Goal: Task Accomplishment & Management: Manage account settings

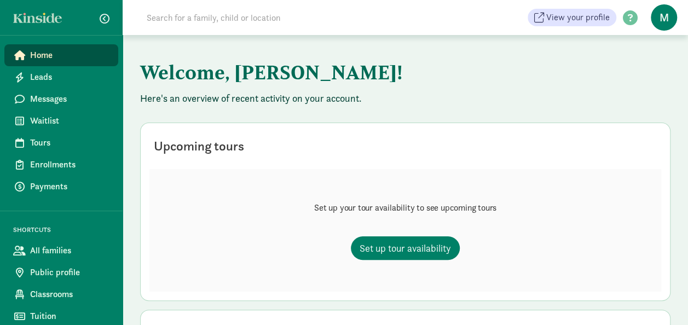
click at [618, 73] on h1 "Welcome, [PERSON_NAME]!" at bounding box center [405, 72] width 531 height 39
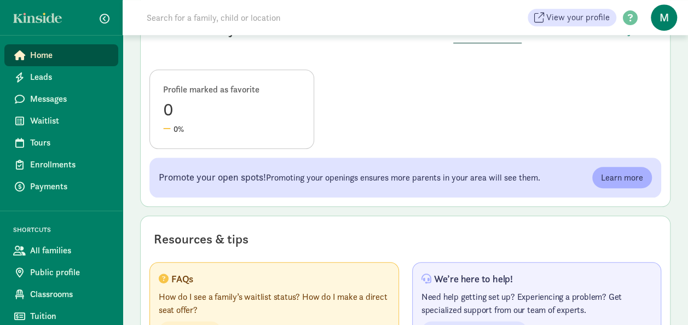
scroll to position [550, 0]
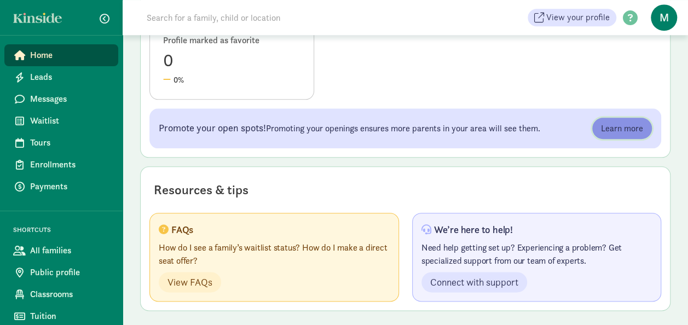
click at [623, 128] on span "Learn more" at bounding box center [622, 128] width 42 height 13
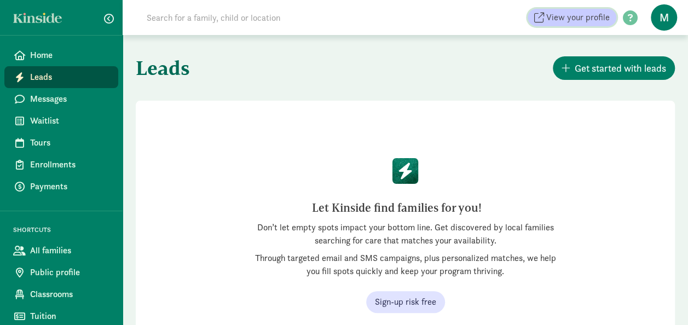
click at [577, 20] on span "View your profile" at bounding box center [579, 17] width 64 height 13
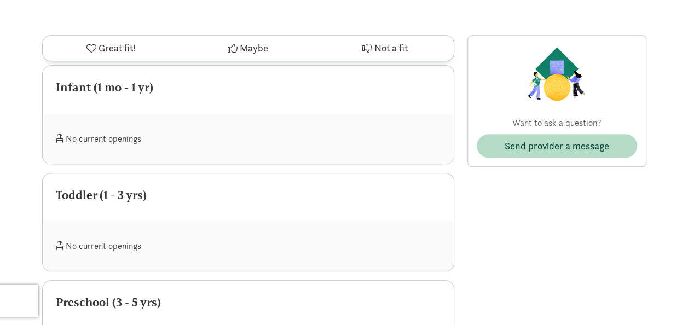
scroll to position [416, 0]
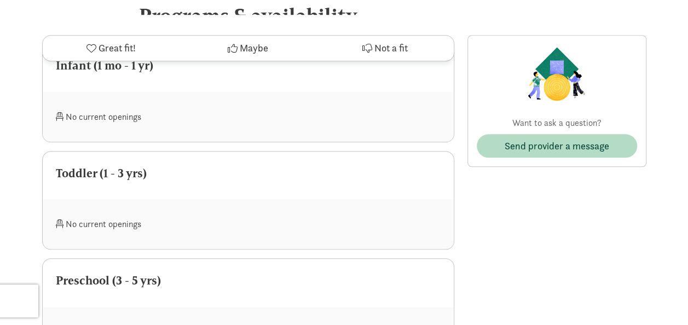
click at [59, 220] on span at bounding box center [60, 224] width 8 height 9
click at [96, 165] on div "Toddler (1 - 3 yrs)" at bounding box center [248, 174] width 385 height 18
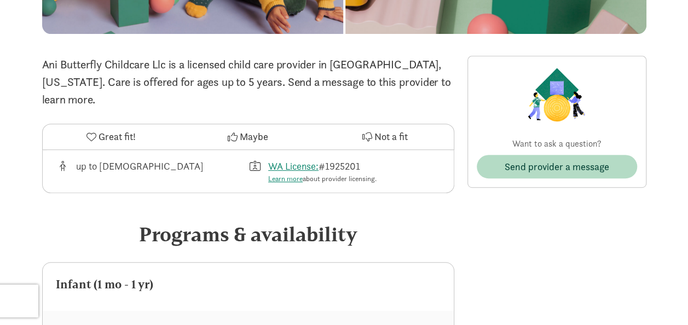
scroll to position [175, 0]
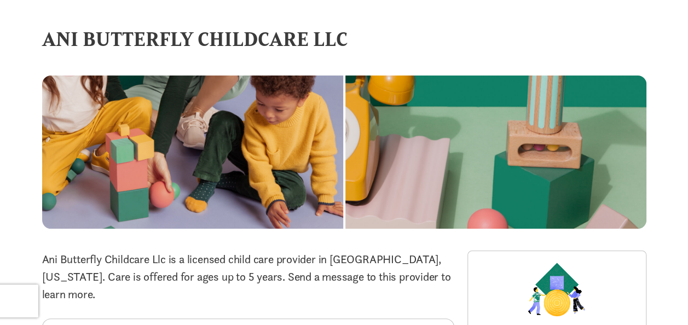
scroll to position [0, 0]
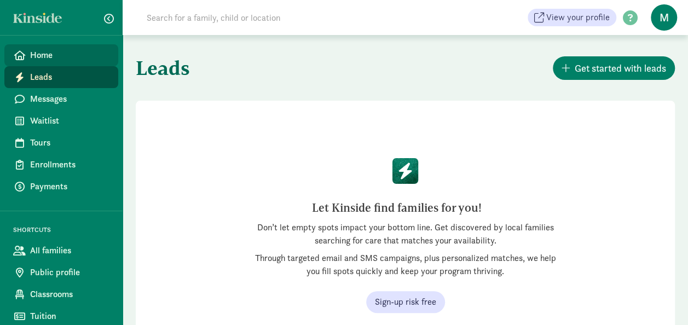
click at [49, 59] on span "Home" at bounding box center [69, 55] width 79 height 13
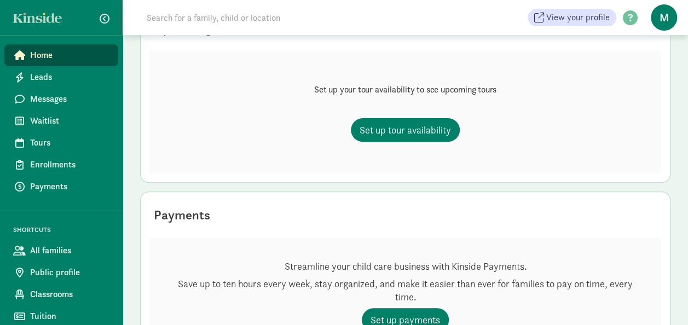
scroll to position [131, 0]
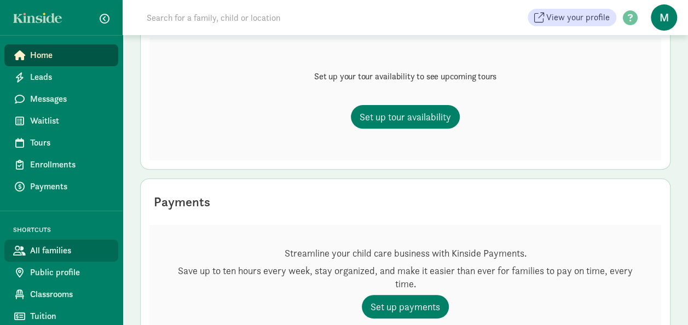
click at [56, 252] on span "All families" at bounding box center [69, 250] width 79 height 13
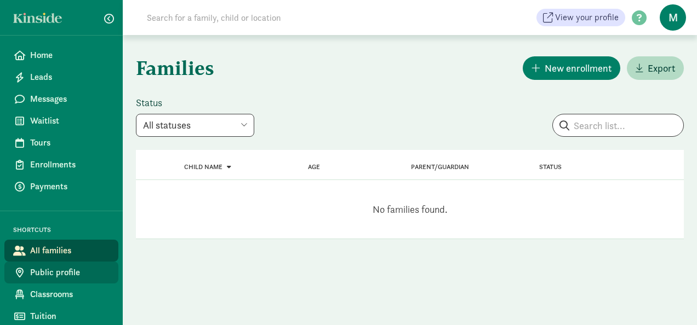
click at [61, 273] on span "Public profile" at bounding box center [69, 272] width 79 height 13
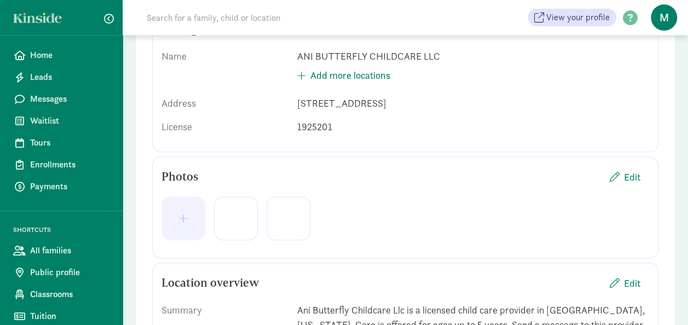
scroll to position [153, 0]
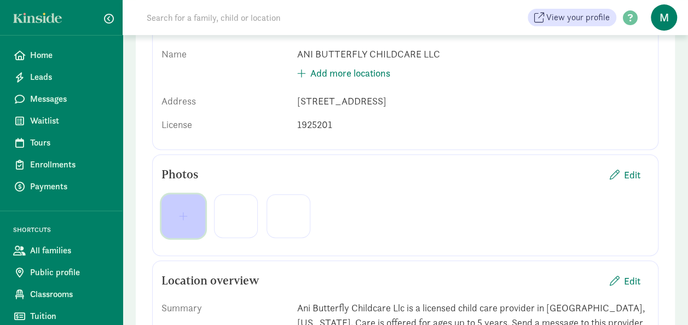
click at [183, 216] on span "button" at bounding box center [183, 216] width 9 height 10
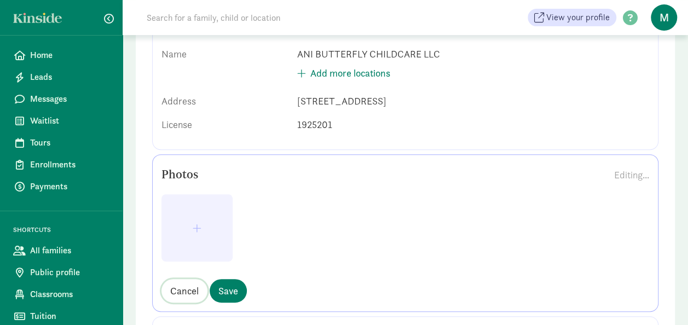
click at [186, 286] on span "Cancel" at bounding box center [184, 291] width 28 height 15
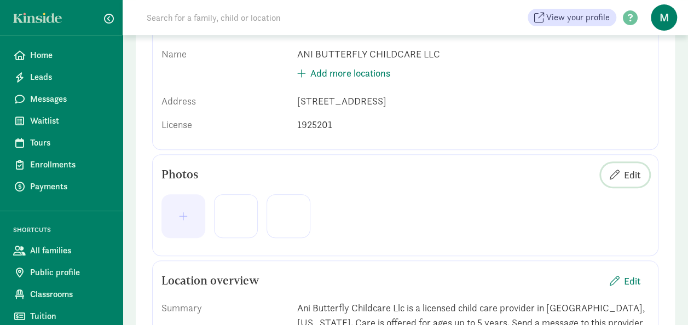
click at [630, 173] on span "Edit" at bounding box center [632, 175] width 16 height 15
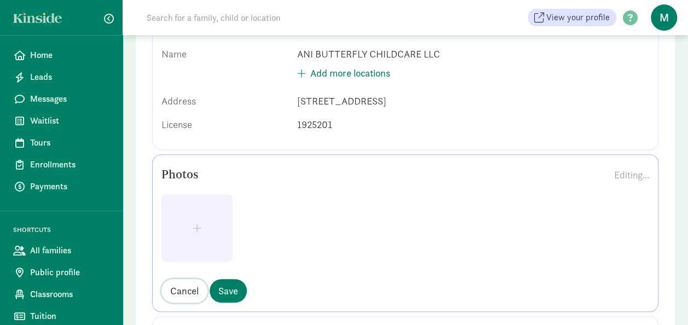
click at [189, 288] on span "Cancel" at bounding box center [184, 291] width 28 height 15
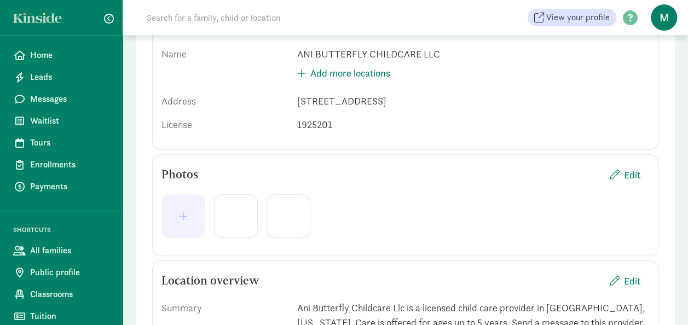
click at [225, 208] on div at bounding box center [236, 216] width 44 height 44
click at [239, 209] on div at bounding box center [236, 216] width 44 height 44
click at [294, 208] on div at bounding box center [289, 216] width 44 height 44
click at [398, 197] on div at bounding box center [406, 216] width 488 height 44
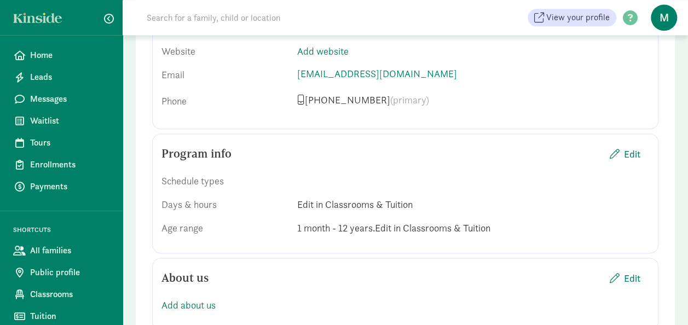
scroll to position [635, 0]
click at [634, 153] on span "Edit" at bounding box center [632, 153] width 16 height 15
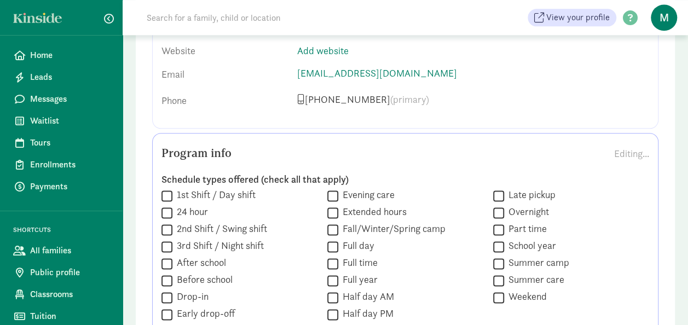
click at [334, 242] on input "Full day" at bounding box center [333, 246] width 11 height 15
checkbox input "true"
click at [330, 260] on input "Full time" at bounding box center [333, 263] width 11 height 15
checkbox input "true"
click at [333, 279] on input "Full year" at bounding box center [333, 280] width 11 height 15
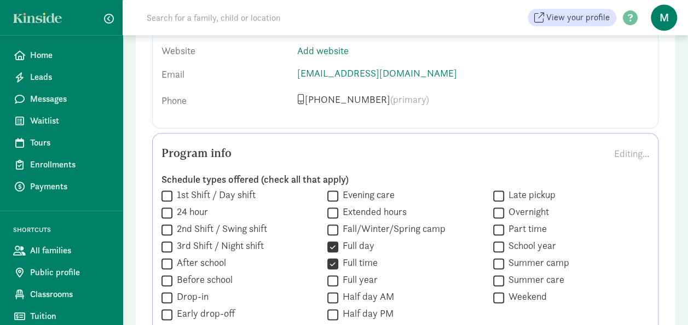
checkbox input "true"
click at [331, 291] on input "Half day AM" at bounding box center [333, 297] width 11 height 15
checkbox input "true"
click at [332, 311] on input "Half day PM" at bounding box center [333, 314] width 11 height 15
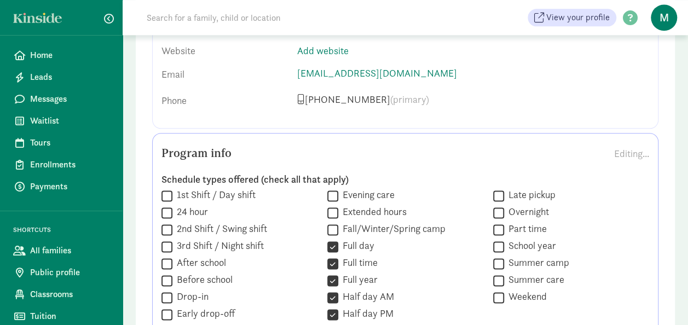
checkbox input "false"
click at [363, 143] on div "Program info Editing..." at bounding box center [406, 153] width 488 height 22
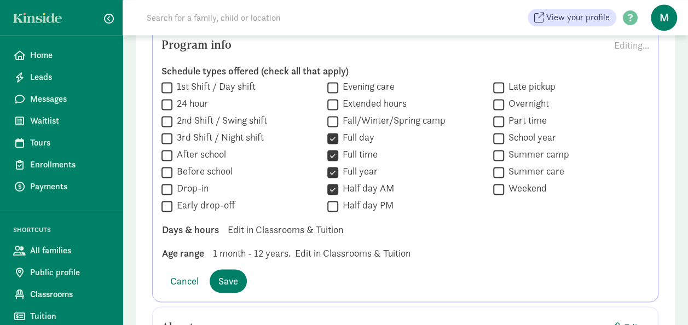
scroll to position [745, 0]
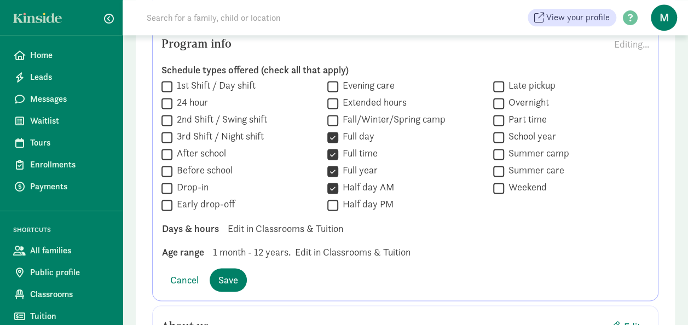
click at [165, 168] on input "Before school" at bounding box center [167, 171] width 11 height 15
checkbox input "true"
click at [165, 85] on input "1st Shift / Day shift" at bounding box center [167, 86] width 11 height 15
checkbox input "true"
click at [168, 151] on input "After school" at bounding box center [167, 154] width 11 height 15
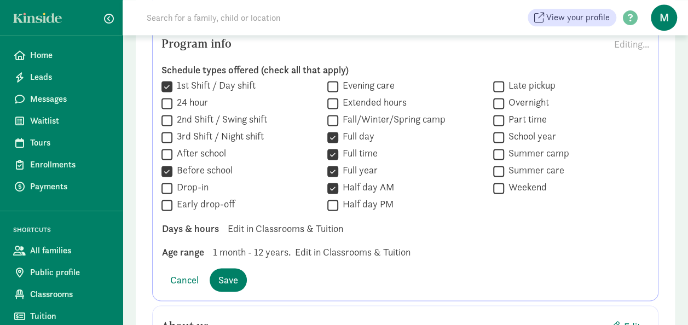
checkbox input "true"
click at [165, 202] on input "Early drop-off" at bounding box center [167, 205] width 11 height 15
checkbox input "true"
click at [498, 136] on input "School year" at bounding box center [498, 137] width 11 height 15
checkbox input "true"
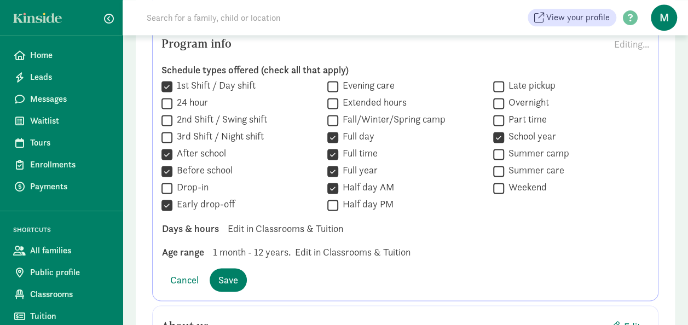
click at [483, 212] on div "Schedule types offered (check all that apply)  1st Shift / Day shift  24 hour…" at bounding box center [406, 162] width 488 height 214
click at [501, 169] on input "Summer care" at bounding box center [498, 171] width 11 height 15
checkbox input "true"
click at [501, 119] on input "Part time" at bounding box center [498, 120] width 11 height 15
checkbox input "true"
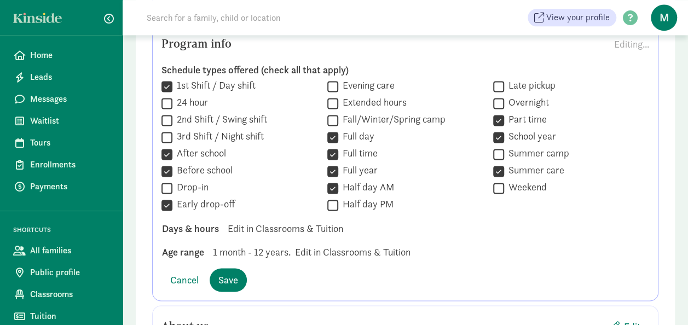
click at [427, 164] on div " Full year" at bounding box center [406, 171] width 156 height 15
click at [233, 279] on span "Save" at bounding box center [229, 280] width 20 height 15
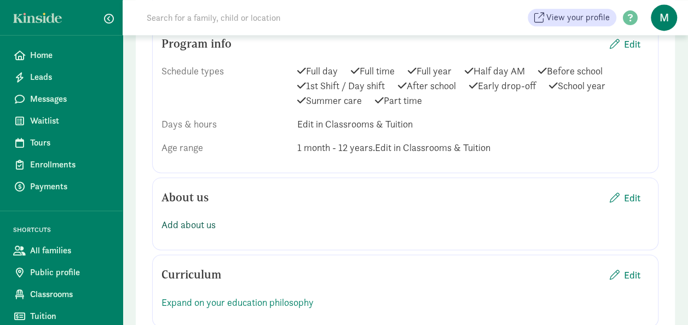
click at [183, 222] on link "Add about us" at bounding box center [189, 225] width 54 height 13
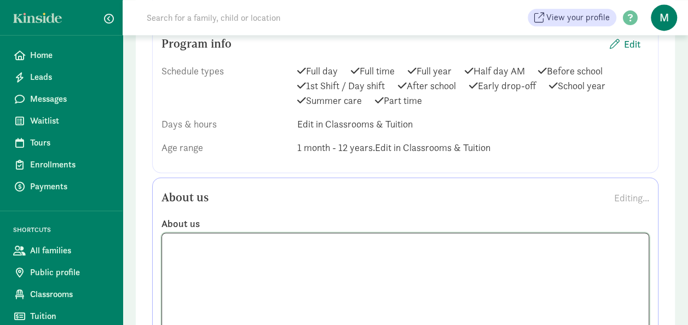
click at [251, 268] on textarea at bounding box center [406, 288] width 488 height 110
type textarea "a"
click at [251, 268] on textarea "Ani Butterfly Childc are LLC Home Daycare" at bounding box center [406, 288] width 488 height 110
click at [264, 242] on textarea "Ani Butterfly Childc are LLC Home Daycare" at bounding box center [406, 288] width 488 height 110
click at [360, 243] on textarea "Ani Butterfly Childcare LLC Home Daycare" at bounding box center [406, 288] width 488 height 110
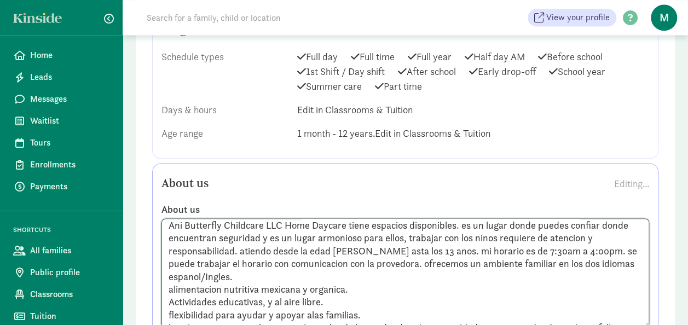
scroll to position [62, 0]
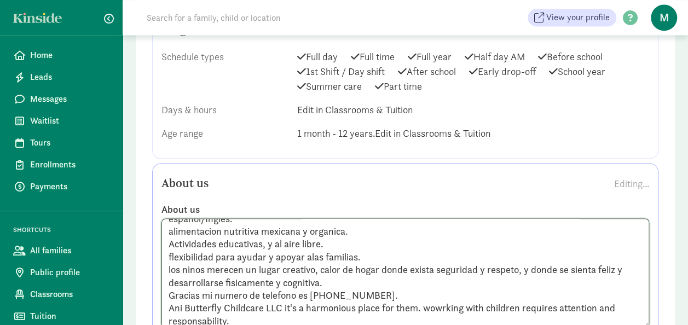
drag, startPoint x: 457, startPoint y: 307, endPoint x: 448, endPoint y: 319, distance: 15.3
click at [448, 319] on textarea "Ani Butterfly Childcare LLC Home Daycare tiene espacios disponibles. es un luga…" at bounding box center [406, 274] width 488 height 110
click at [249, 321] on textarea "Ani Butterfly Childcare LLC Home Daycare tiene espacios disponibles. es un luga…" at bounding box center [406, 274] width 488 height 110
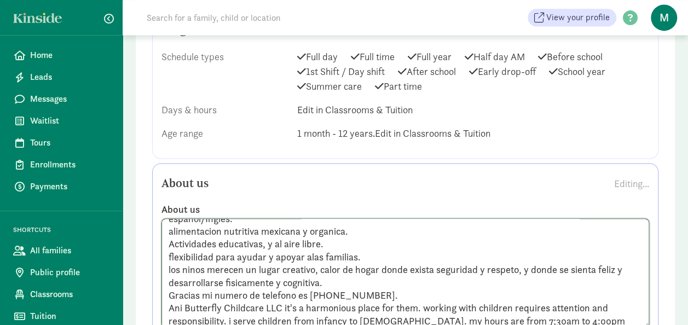
scroll to position [75, 0]
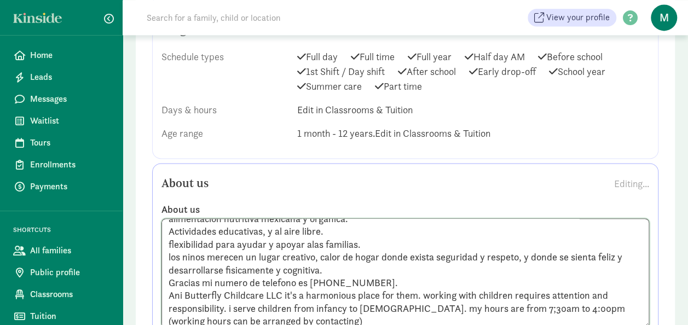
click at [502, 308] on textarea at bounding box center [406, 274] width 488 height 110
click at [298, 318] on textarea at bounding box center [406, 274] width 488 height 110
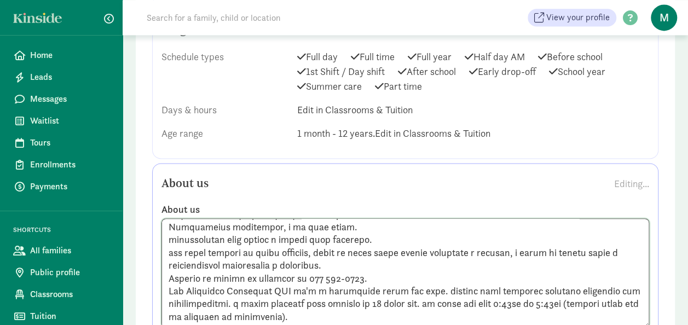
scroll to position [88, 0]
click at [304, 303] on textarea at bounding box center [406, 274] width 488 height 110
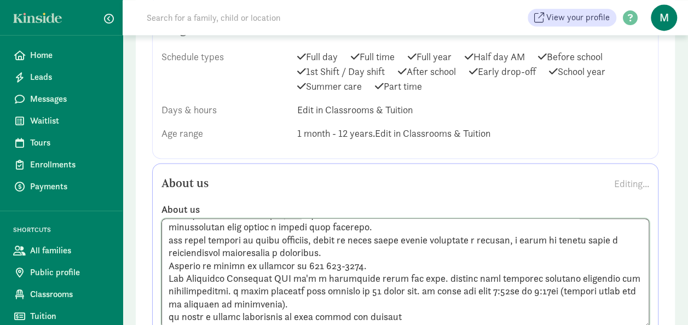
click at [418, 316] on textarea at bounding box center [406, 274] width 488 height 110
drag, startPoint x: 340, startPoint y: 307, endPoint x: 362, endPoint y: 292, distance: 26.9
click at [362, 292] on textarea at bounding box center [406, 274] width 488 height 110
click at [412, 314] on textarea at bounding box center [406, 274] width 488 height 110
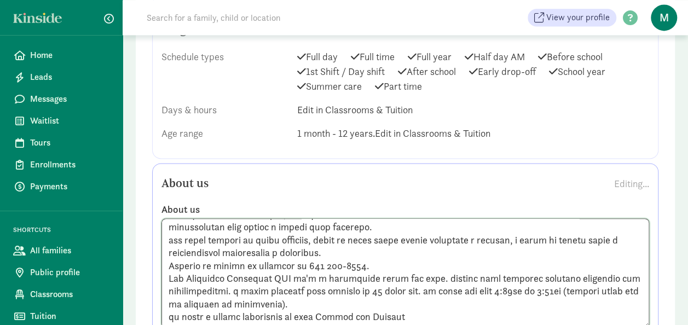
click at [403, 306] on textarea at bounding box center [406, 274] width 488 height 110
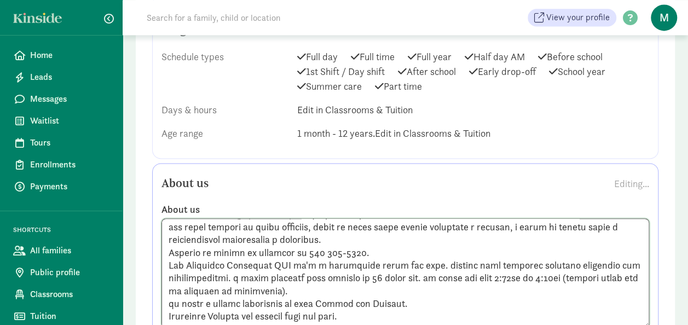
scroll to position [113, 0]
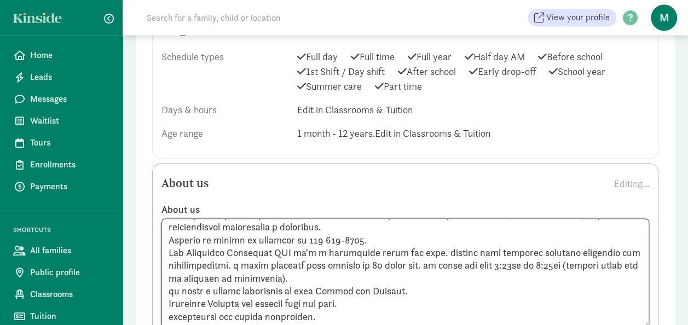
drag, startPoint x: 196, startPoint y: 306, endPoint x: 492, endPoint y: 307, distance: 296.8
click at [492, 307] on textarea at bounding box center [406, 274] width 488 height 110
click at [459, 293] on textarea at bounding box center [406, 274] width 488 height 110
click at [315, 307] on textarea at bounding box center [406, 274] width 488 height 110
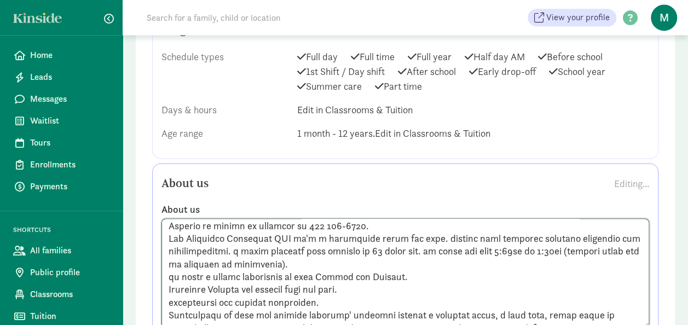
scroll to position [152, 0]
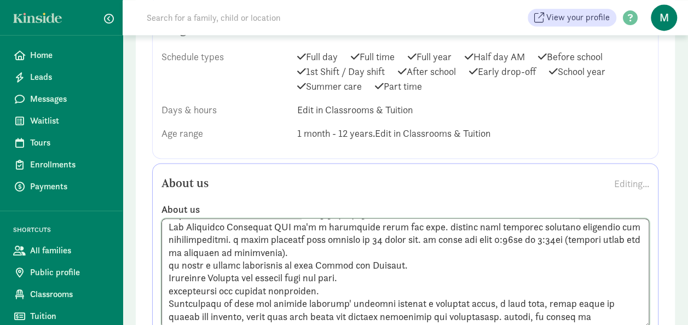
click at [576, 309] on textarea at bounding box center [406, 274] width 488 height 110
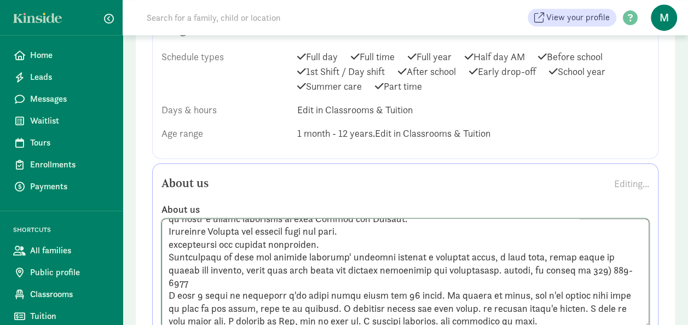
scroll to position [191, 0]
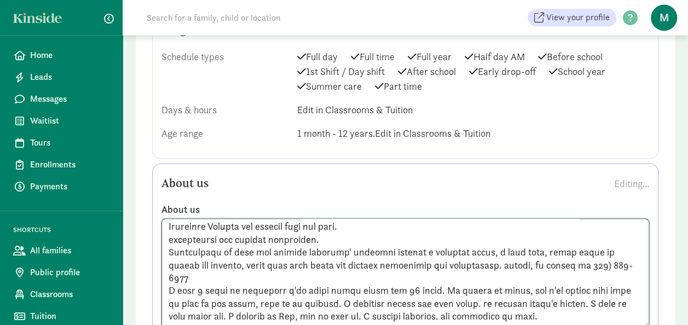
drag, startPoint x: 259, startPoint y: 283, endPoint x: 411, endPoint y: 245, distance: 156.7
click at [411, 245] on textarea at bounding box center [406, 274] width 488 height 110
click at [542, 308] on textarea at bounding box center [406, 274] width 488 height 110
click at [630, 239] on textarea at bounding box center [406, 274] width 488 height 110
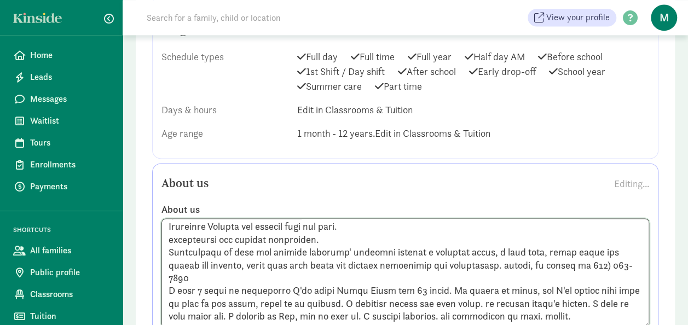
click at [430, 227] on textarea at bounding box center [406, 274] width 488 height 110
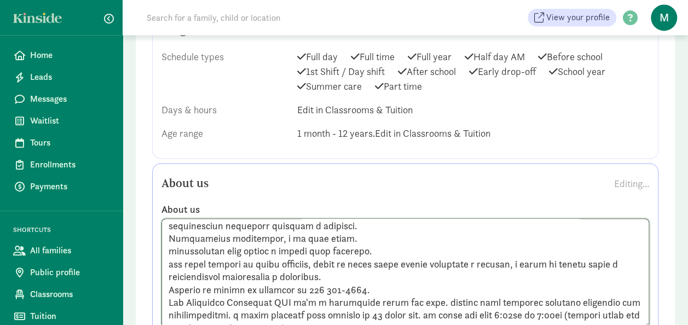
scroll to position [4, 0]
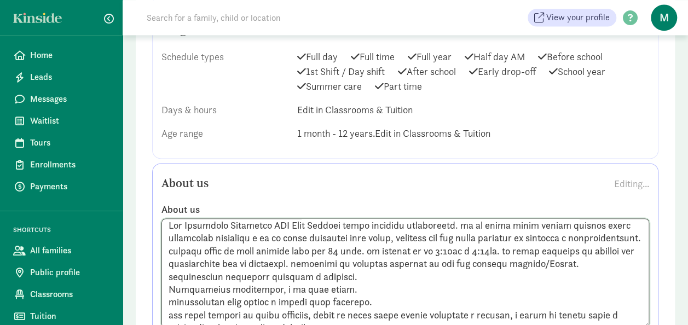
type textarea "Ani Butterfly Childcare LLC Home Daycare tiene espacios disponibles. es un luga…"
click at [667, 241] on div "Your profile is the place where parents learn more about your program. A person…" at bounding box center [405, 181] width 539 height 1688
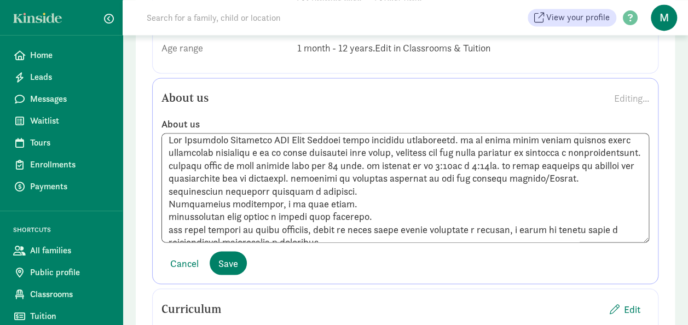
scroll to position [847, 0]
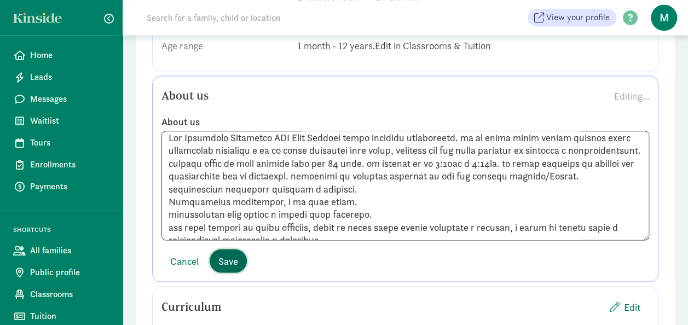
click at [234, 250] on button "Save" at bounding box center [228, 261] width 37 height 24
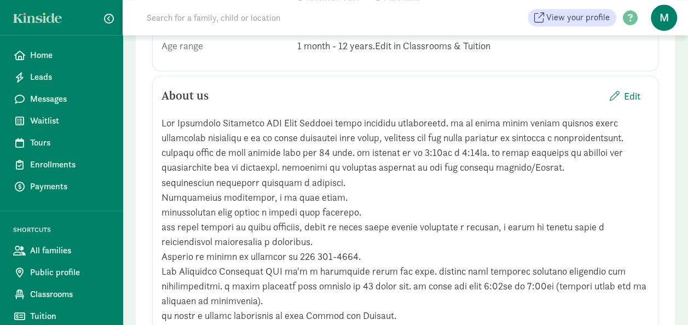
click at [674, 248] on div "Your profile is the place where parents learn more about your program. A person…" at bounding box center [405, 175] width 539 height 1851
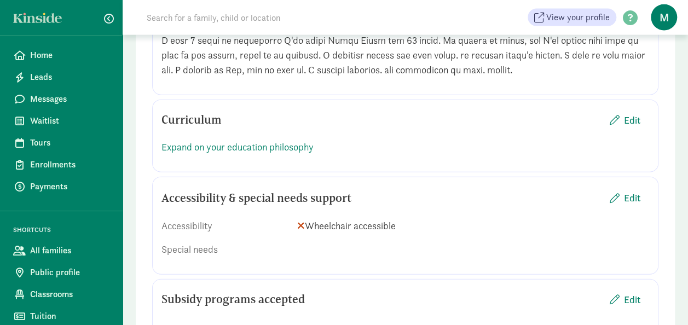
scroll to position [1197, 0]
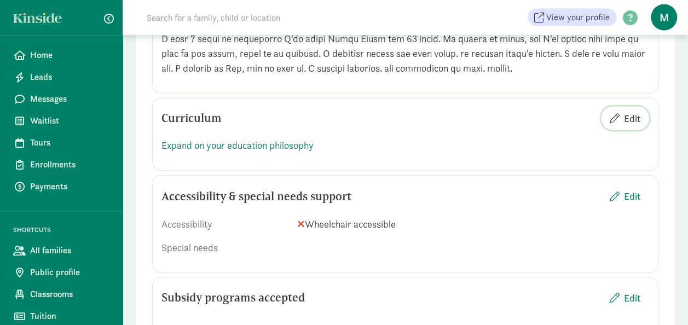
click at [631, 126] on span "Edit" at bounding box center [632, 118] width 16 height 15
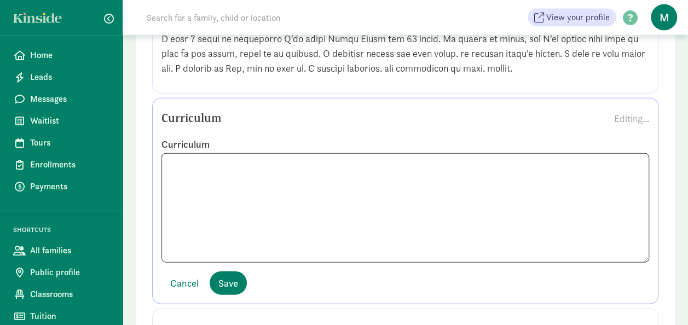
click at [476, 129] on div "Curriculum Editing..." at bounding box center [406, 118] width 488 height 22
click at [185, 291] on span "Cancel" at bounding box center [184, 283] width 28 height 15
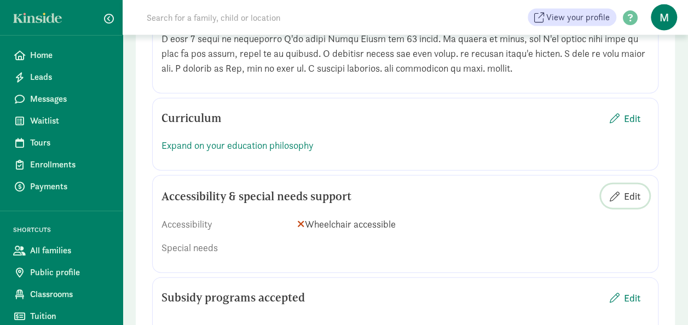
click at [629, 204] on span "Edit" at bounding box center [632, 196] width 16 height 15
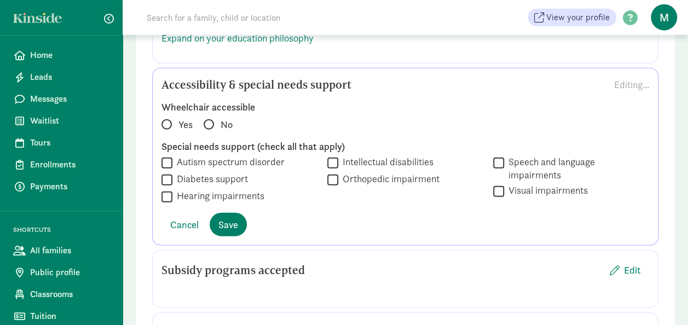
scroll to position [1307, 0]
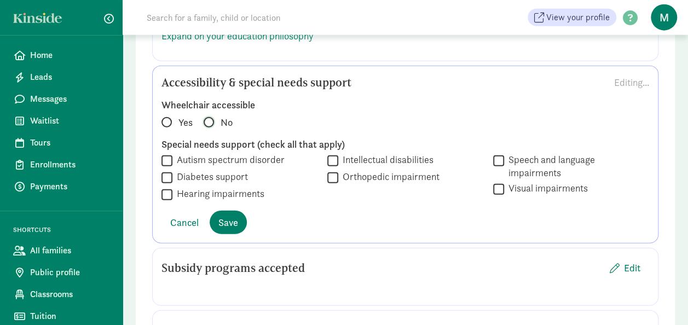
click at [208, 121] on input "No" at bounding box center [207, 117] width 7 height 7
radio input "true"
click at [225, 229] on span "Save" at bounding box center [229, 222] width 20 height 15
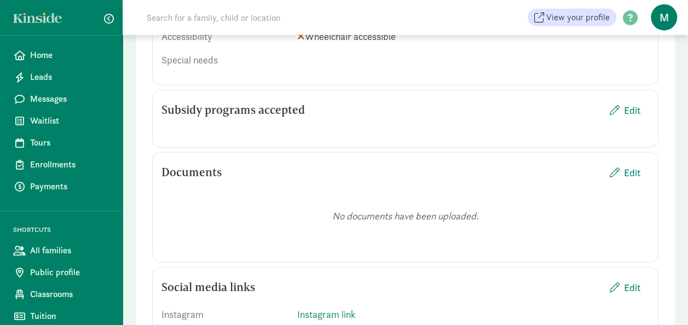
scroll to position [1394, 0]
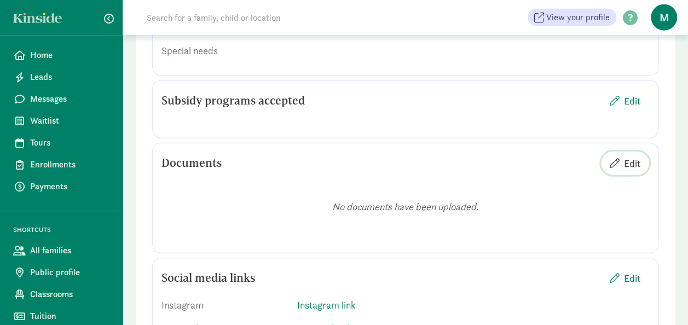
click at [629, 171] on span "Edit" at bounding box center [632, 163] width 16 height 15
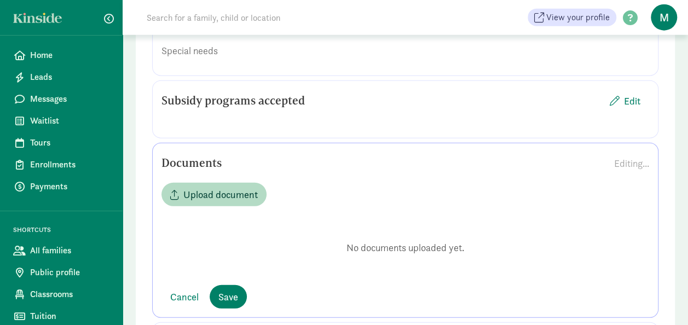
click at [180, 303] on span "Cancel" at bounding box center [184, 297] width 28 height 15
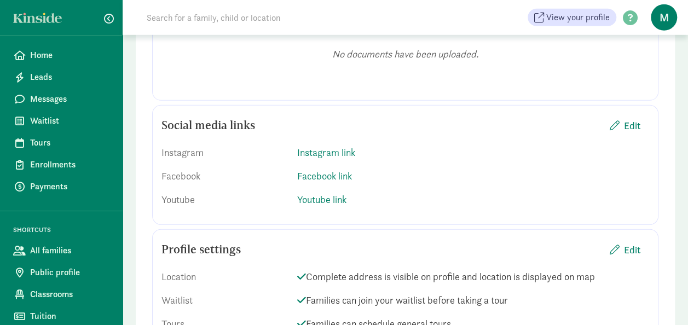
scroll to position [1548, 0]
click at [634, 133] on span "Edit" at bounding box center [632, 125] width 16 height 15
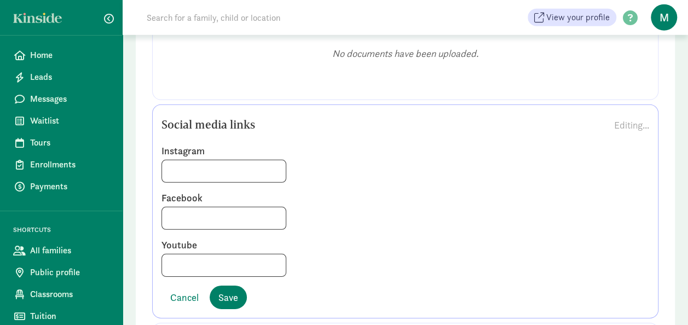
click at [194, 305] on span "Cancel" at bounding box center [184, 297] width 28 height 15
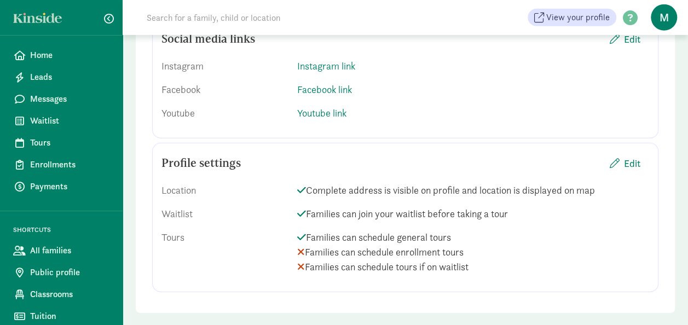
scroll to position [1635, 0]
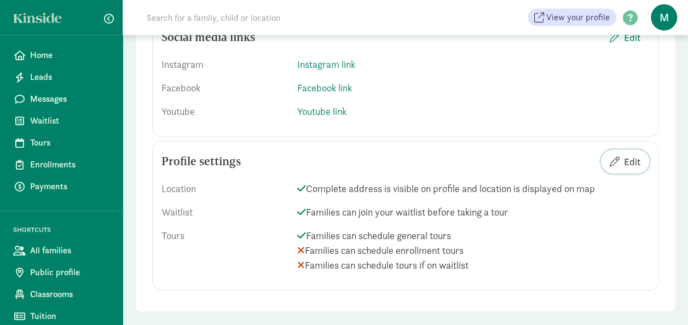
click at [634, 169] on span "Edit" at bounding box center [632, 161] width 16 height 15
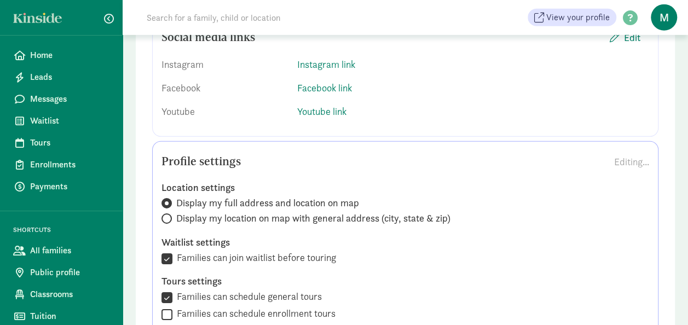
click at [577, 249] on label "Waitlist settings" at bounding box center [406, 242] width 488 height 13
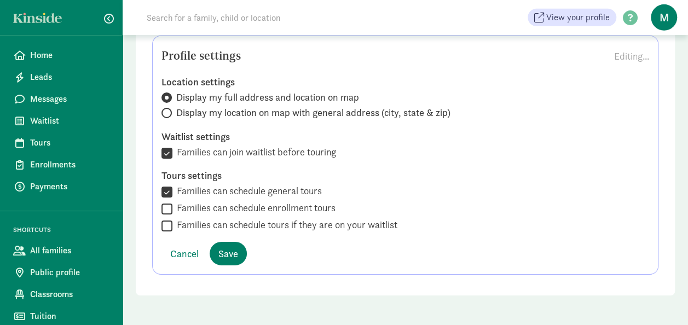
scroll to position [1751, 0]
click at [229, 254] on span "Save" at bounding box center [229, 253] width 20 height 15
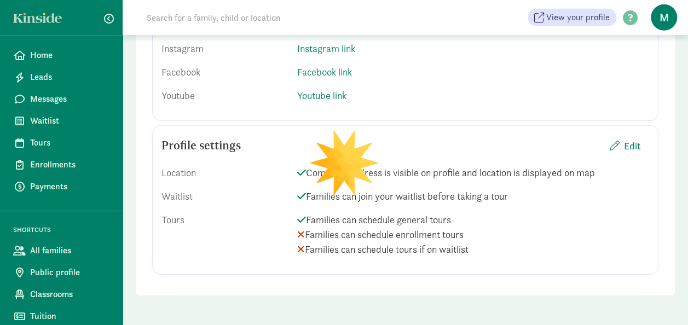
scroll to position [1662, 0]
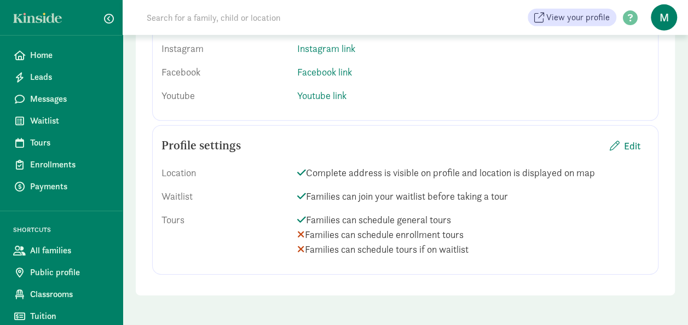
click at [522, 274] on div "Profile settings Edit Location Complete address is visible on profile and locat…" at bounding box center [405, 200] width 507 height 150
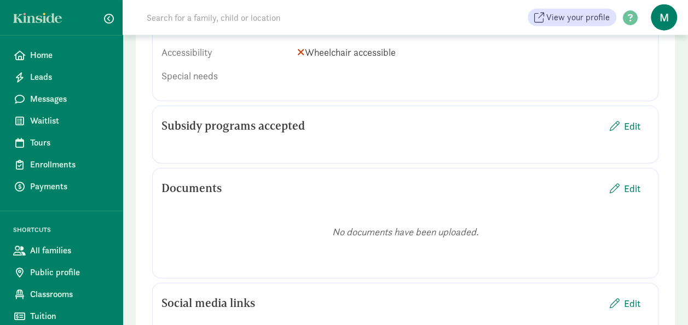
scroll to position [1355, 0]
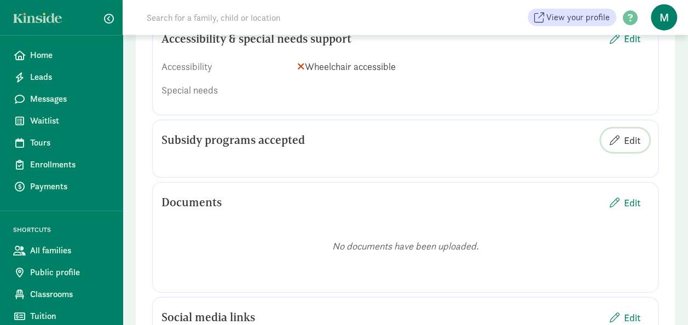
click at [630, 148] on span "Edit" at bounding box center [632, 140] width 16 height 15
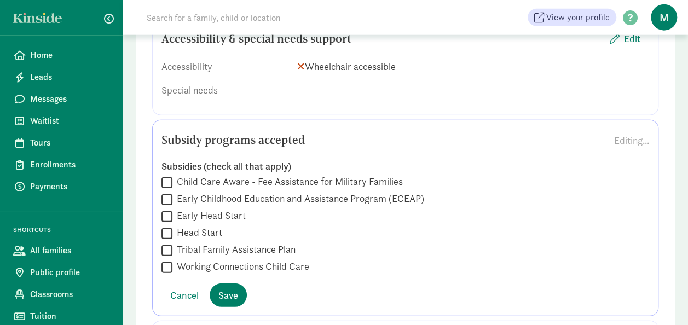
click at [167, 275] on input "Working Connections Child Care" at bounding box center [167, 267] width 11 height 15
checkbox input "true"
click at [165, 190] on input "Child Care Aware - Fee Assistance for Military Families" at bounding box center [167, 182] width 11 height 15
checkbox input "true"
click at [164, 207] on input "Early Childhood Education and Assistance Program (ECEAP)" at bounding box center [167, 199] width 11 height 15
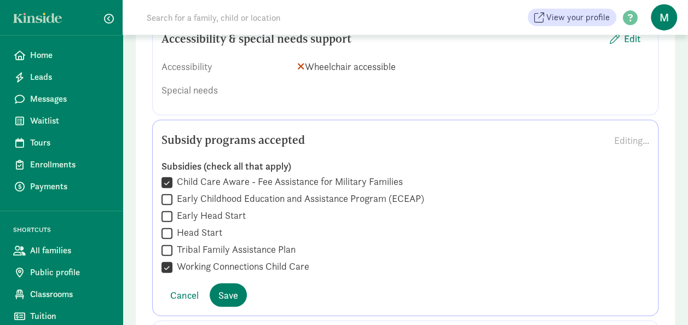
checkbox input "true"
click at [168, 224] on input "Early Head Start" at bounding box center [167, 216] width 11 height 15
checkbox input "true"
click at [168, 241] on input "Head Start" at bounding box center [167, 233] width 11 height 15
checkbox input "true"
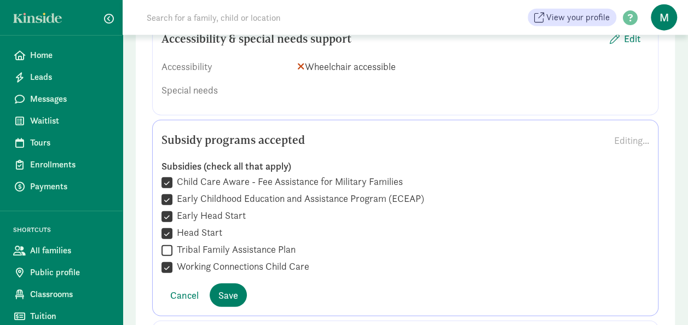
click at [166, 258] on input "Tribal Family Assistance Plan" at bounding box center [167, 250] width 11 height 15
checkbox input "true"
click at [230, 303] on span "Save" at bounding box center [229, 295] width 20 height 15
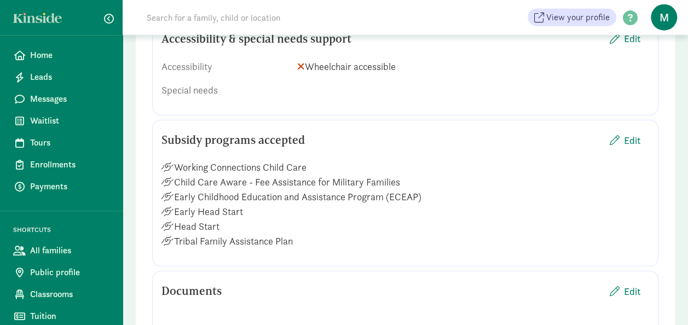
click at [563, 232] on div "Head Start" at bounding box center [406, 226] width 488 height 15
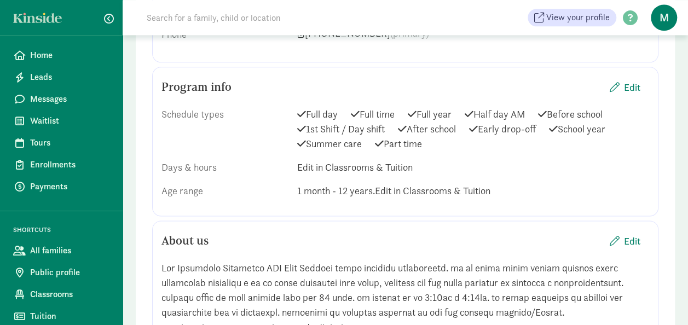
scroll to position [699, 0]
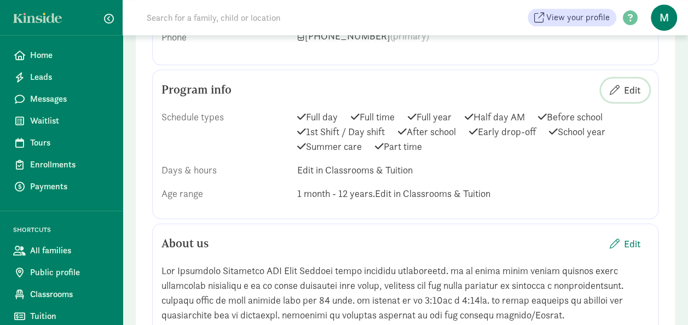
click at [631, 84] on span "Edit" at bounding box center [632, 90] width 16 height 15
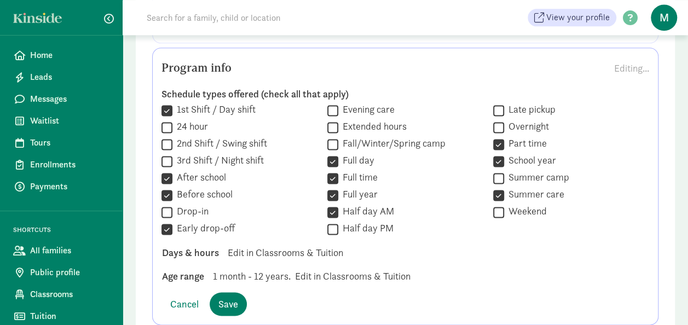
scroll to position [743, 0]
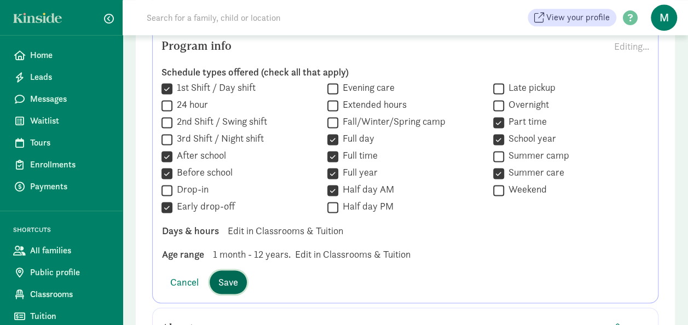
click at [231, 277] on span "Save" at bounding box center [229, 282] width 20 height 15
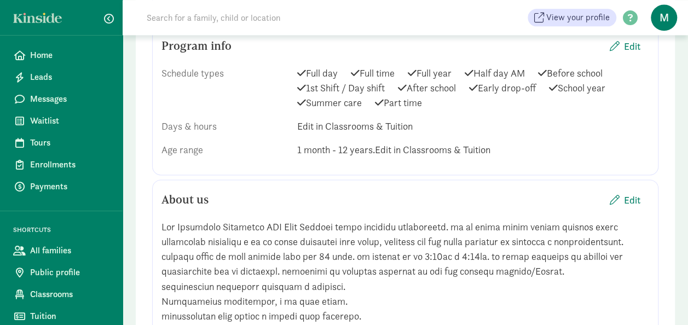
click at [647, 138] on div "Schedule types Full day Full time Full year Half day AM Before school 1st Shift…" at bounding box center [406, 111] width 488 height 109
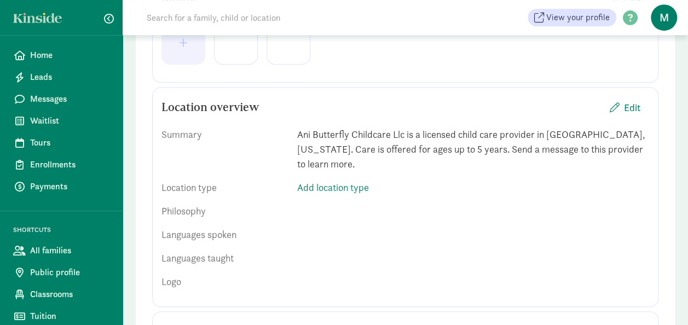
scroll to position [329, 0]
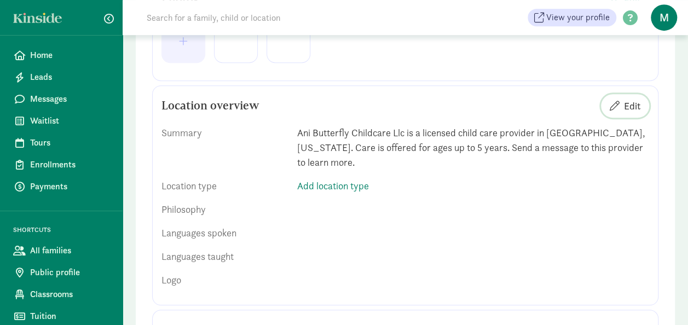
click at [634, 109] on span "Edit" at bounding box center [632, 106] width 16 height 15
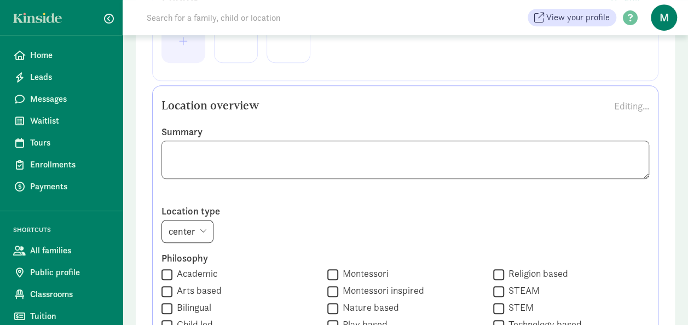
click at [577, 214] on label "Location type" at bounding box center [406, 211] width 488 height 13
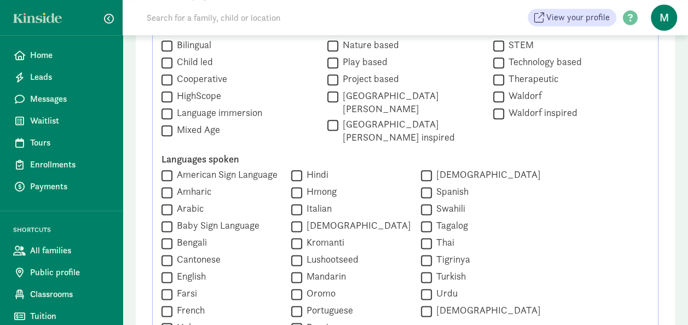
scroll to position [613, 0]
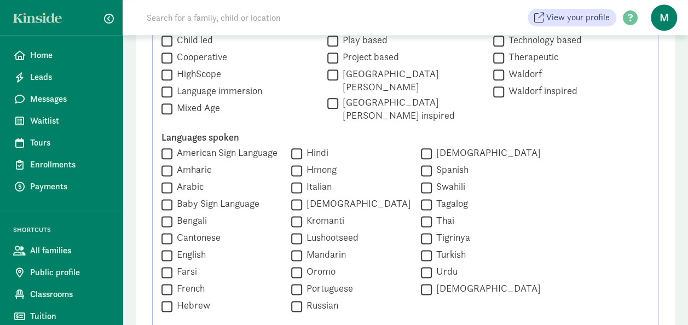
click at [166, 249] on input "English" at bounding box center [167, 255] width 11 height 15
checkbox input "true"
click at [422, 163] on input "Spanish" at bounding box center [426, 170] width 11 height 15
checkbox input "true"
click at [520, 146] on div " Somali" at bounding box center [481, 153] width 120 height 15
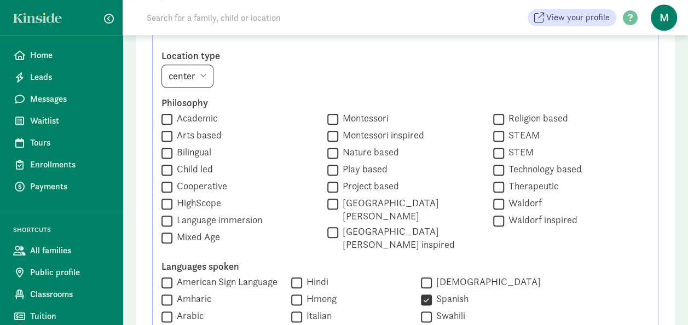
scroll to position [482, 0]
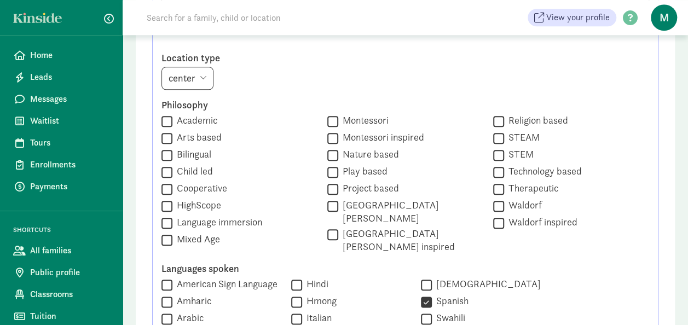
click at [165, 152] on input "Bilingual" at bounding box center [167, 155] width 11 height 15
checkbox input "true"
click at [328, 119] on input "Montessori" at bounding box center [333, 121] width 11 height 15
checkbox input "true"
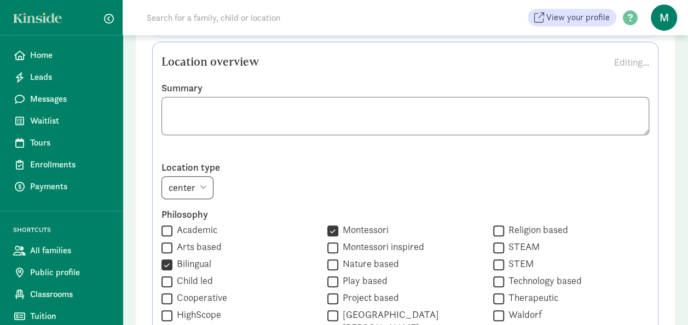
scroll to position [1, 0]
click at [224, 120] on textarea at bounding box center [406, 116] width 488 height 38
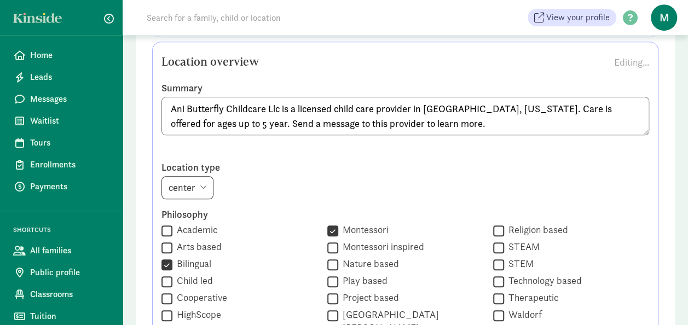
scroll to position [0, 0]
drag, startPoint x: 259, startPoint y: 154, endPoint x: 240, endPoint y: 157, distance: 19.3
click at [434, 177] on div "center home" at bounding box center [406, 187] width 488 height 23
click at [183, 125] on textarea "Ani Butterfly Childcare Llc is a licensed childcare provider in [GEOGRAPHIC_DAT…" at bounding box center [406, 116] width 488 height 38
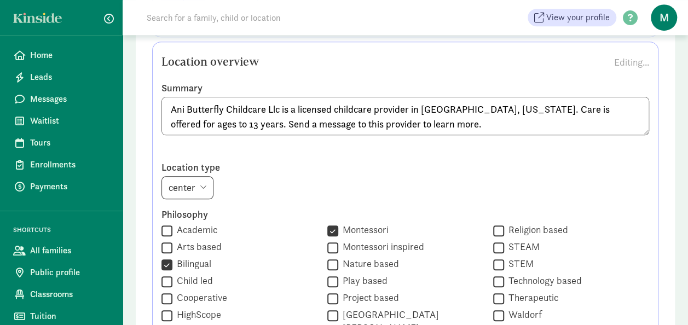
click at [167, 121] on textarea "Ani Butterfly Childcare Llc is a licensed childcare provider in [GEOGRAPHIC_DAT…" at bounding box center [406, 116] width 488 height 38
click at [221, 151] on div "Ani Butterfly Childcare Llc is a licensed childcare provider in [GEOGRAPHIC_DAT…" at bounding box center [406, 124] width 488 height 55
click at [193, 124] on textarea "Ani Butterfly Childcare Llc is a licensed childcare provider in [GEOGRAPHIC_DAT…" at bounding box center [406, 116] width 488 height 38
click at [591, 185] on div "center home" at bounding box center [406, 187] width 488 height 23
drag, startPoint x: 627, startPoint y: 107, endPoint x: 526, endPoint y: 254, distance: 178.4
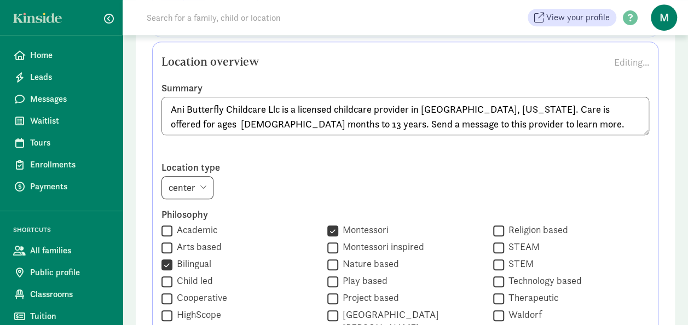
click at [526, 254] on div "Philosophy  Academic  Arts based  Bilingual  Child led  Cooperative  High…" at bounding box center [406, 285] width 488 height 155
type textarea "Ani Butterfly Childcare Llc is a licensed childcare provider in [GEOGRAPHIC_DAT…"
click at [423, 142] on div "Ani Butterfly Childcare Llc is a licensed childcare provider in [GEOGRAPHIC_DAT…" at bounding box center [406, 124] width 488 height 55
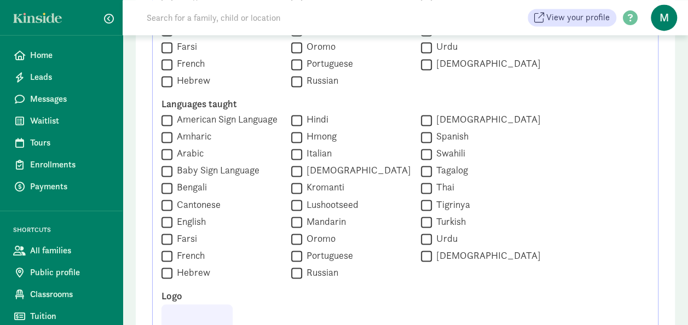
scroll to position [811, 0]
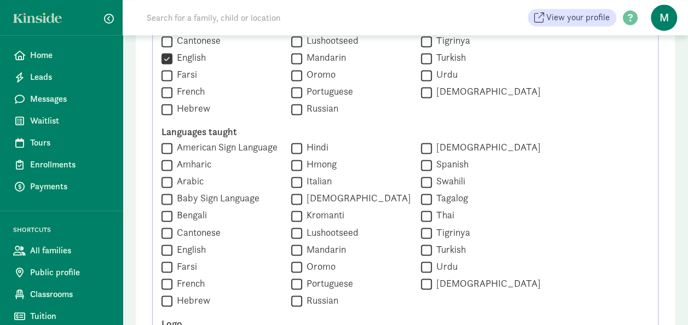
click at [422, 158] on input "Spanish" at bounding box center [426, 165] width 11 height 15
checkbox input "true"
click at [569, 277] on div "Languages taught  American Sign Language  Amharic  Arabic  Baby Sign Langua…" at bounding box center [406, 216] width 488 height 183
click at [166, 243] on input "English" at bounding box center [167, 250] width 11 height 15
checkbox input "true"
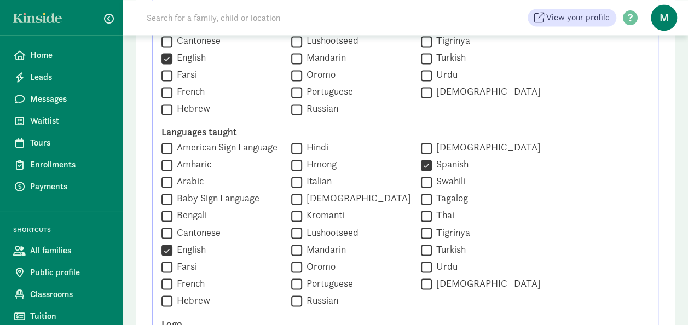
click at [557, 228] on div "Languages taught  American Sign Language  Amharic  Arabic  Baby Sign Langua…" at bounding box center [406, 216] width 488 height 183
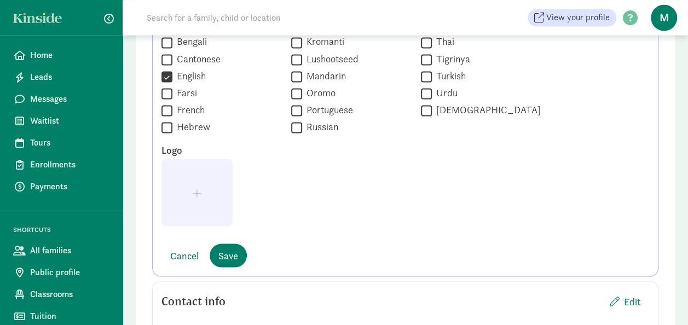
scroll to position [986, 0]
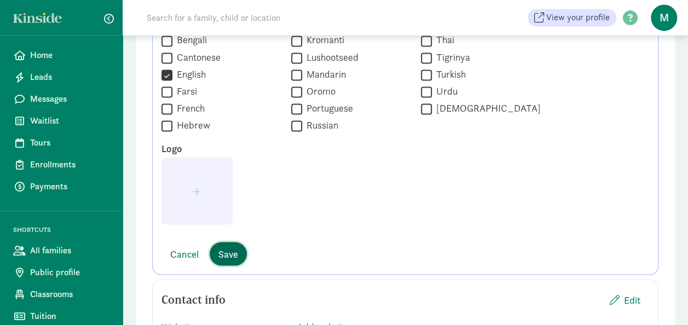
click at [227, 250] on span "Save" at bounding box center [229, 253] width 20 height 15
